Goal: Answer question/provide support

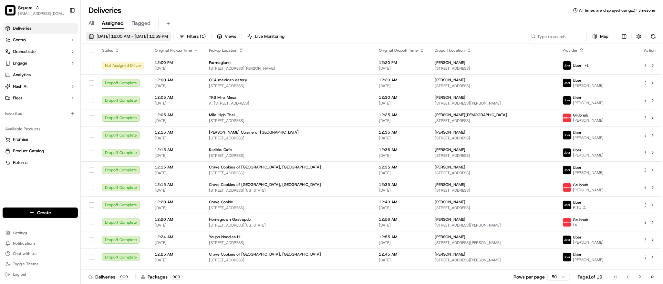
click at [113, 35] on span "09/20/2025 12:00 AM - 09/20/2025 11:59 PM" at bounding box center [132, 37] width 71 height 6
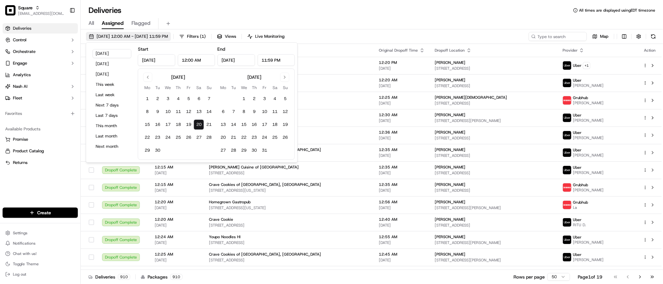
type input "Sep 20, 2025"
type input "12:00 AM"
type input "Sep 20, 2025"
type input "11:59 PM"
click at [108, 52] on button "Today" at bounding box center [112, 53] width 39 height 9
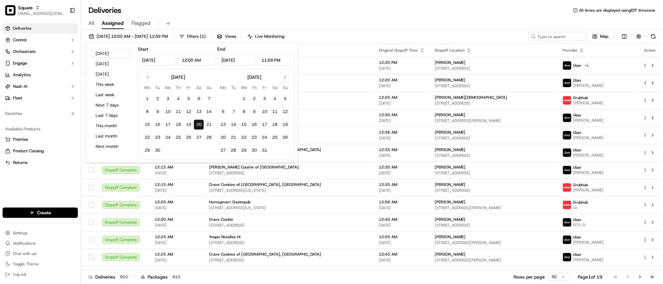
click at [325, 20] on div "All Assigned Flagged" at bounding box center [372, 23] width 583 height 11
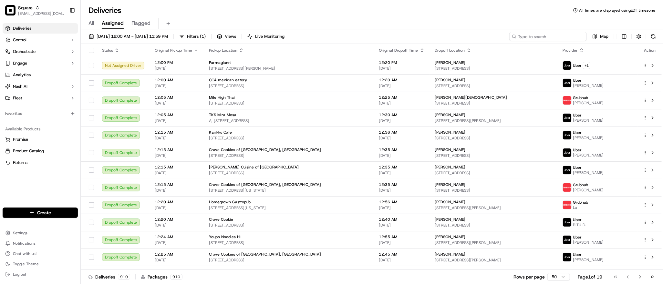
click at [566, 36] on input at bounding box center [549, 36] width 78 height 9
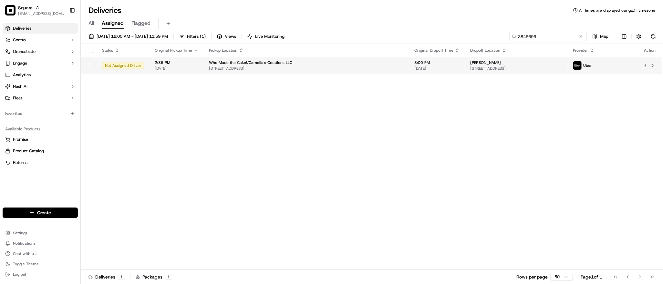
type input "3846696"
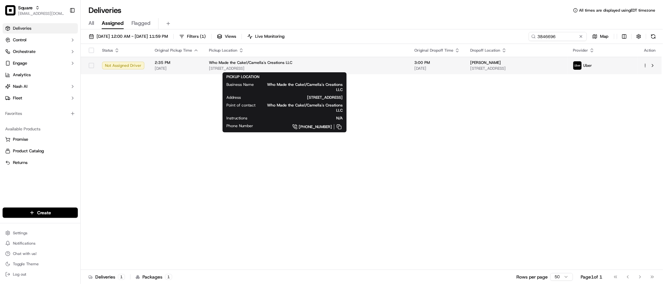
click at [350, 67] on span "[STREET_ADDRESS]" at bounding box center [306, 68] width 195 height 5
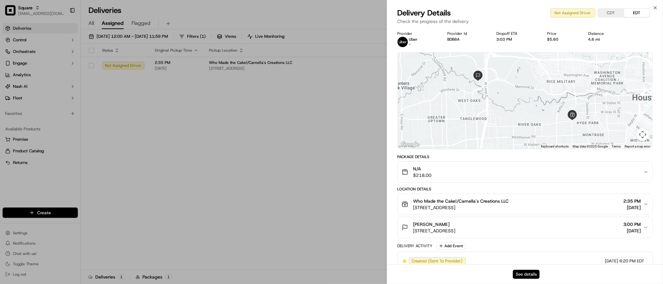
click at [525, 272] on button "See details" at bounding box center [526, 274] width 27 height 9
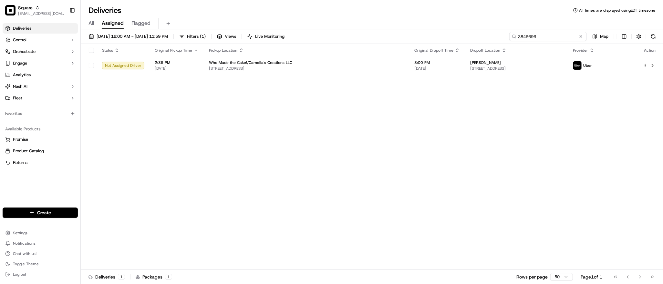
click at [558, 37] on input "3846696" at bounding box center [549, 36] width 78 height 9
click at [536, 91] on div "Status Original Pickup Time Pickup Location Original Dropoff Time Dropoff Locat…" at bounding box center [371, 157] width 581 height 226
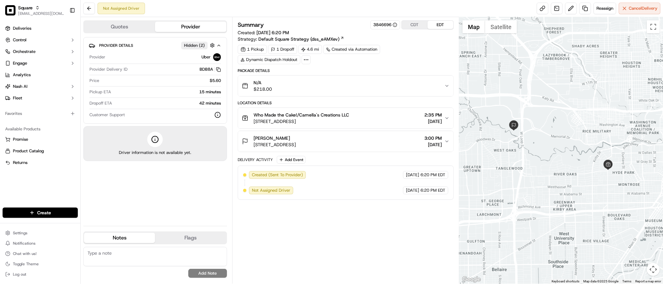
click at [354, 191] on div "Created (Sent To Provider) Uber [DATE] 6:20 PM EDT Not Assigned Driver Uber [DA…" at bounding box center [345, 182] width 205 height 23
click at [158, 259] on textarea at bounding box center [155, 256] width 144 height 19
click at [161, 254] on textarea at bounding box center [155, 256] width 144 height 19
paste textarea "**Caller Information: Merchant **Reason for Call: check delivery status **Resol…"
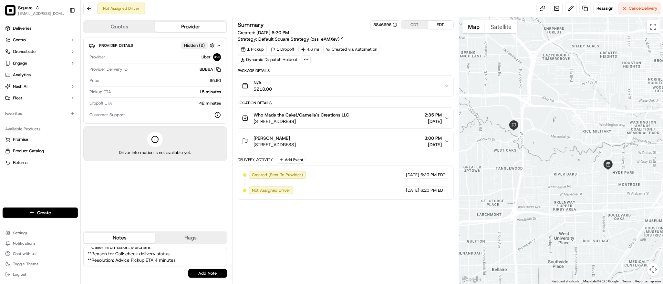
click at [157, 254] on textarea "**Caller Information: Merchant **Reason for Call: check delivery status **Resol…" at bounding box center [155, 256] width 144 height 19
type textarea "**Caller Information: Merchant **Reason for Call: check delivery status **Resol…"
click at [205, 273] on button "Add Note" at bounding box center [207, 273] width 39 height 9
